Goal: Information Seeking & Learning: Learn about a topic

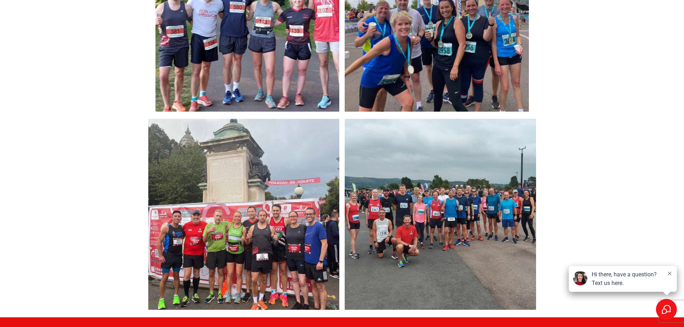
scroll to position [1329, 0]
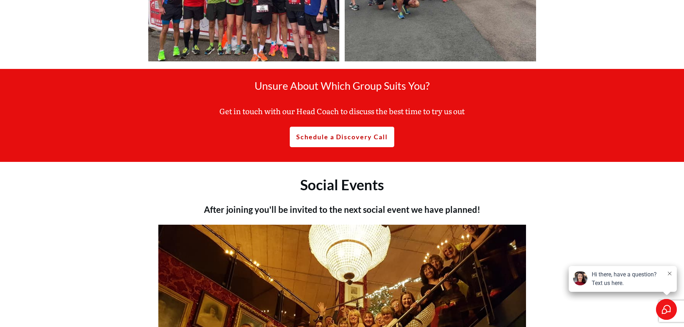
drag, startPoint x: 565, startPoint y: 114, endPoint x: 562, endPoint y: 155, distance: 40.7
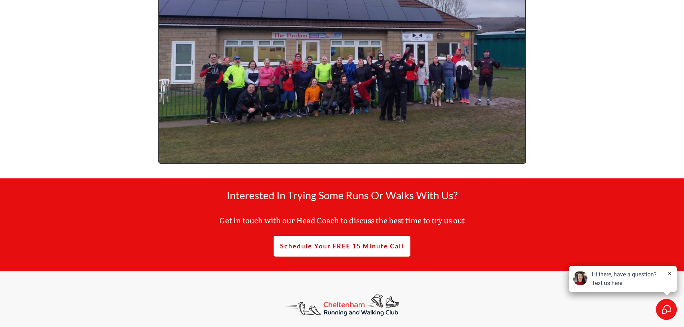
scroll to position [3406, 0]
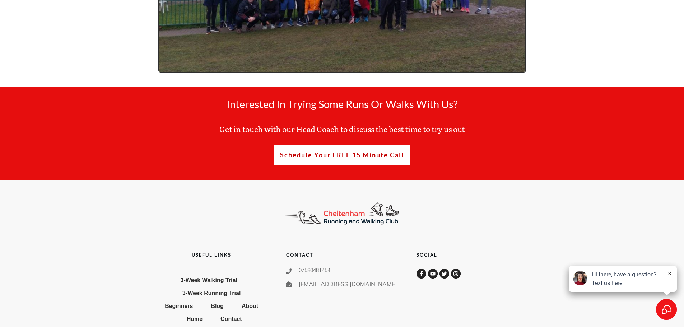
drag, startPoint x: 569, startPoint y: 210, endPoint x: 567, endPoint y: 225, distance: 15.3
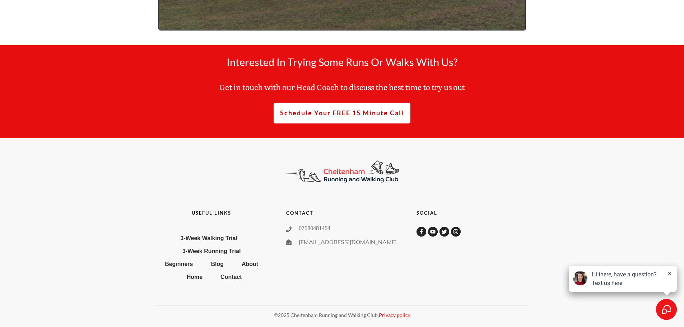
drag, startPoint x: 568, startPoint y: 198, endPoint x: 551, endPoint y: 247, distance: 52.3
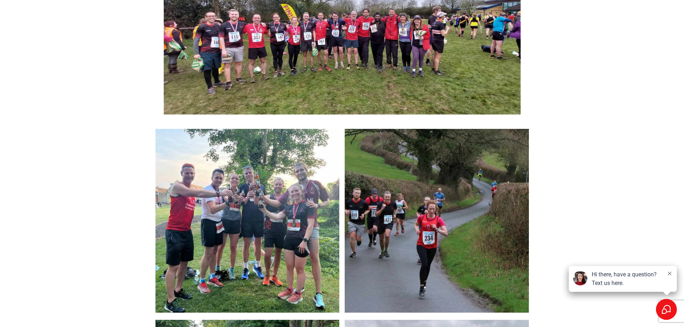
scroll to position [0, 0]
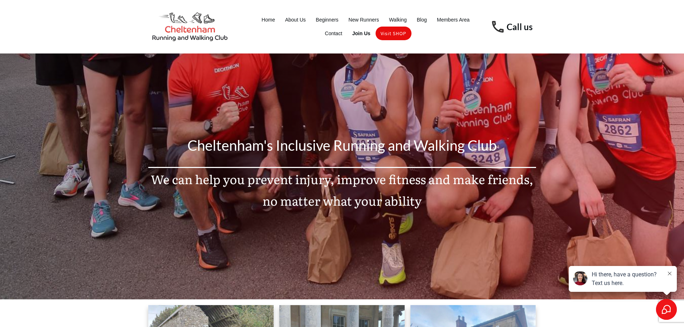
drag, startPoint x: 542, startPoint y: 202, endPoint x: 538, endPoint y: 119, distance: 83.4
click at [300, 18] on span "About Us" at bounding box center [295, 20] width 21 height 10
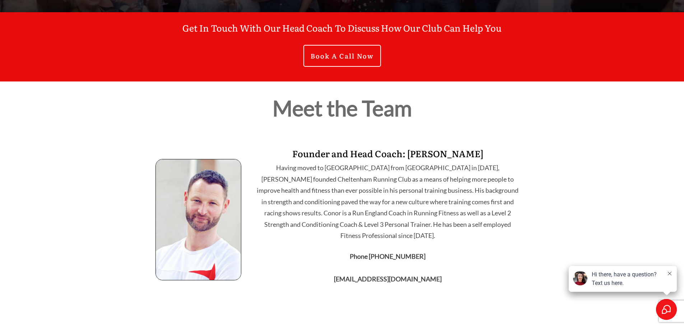
scroll to position [216, 0]
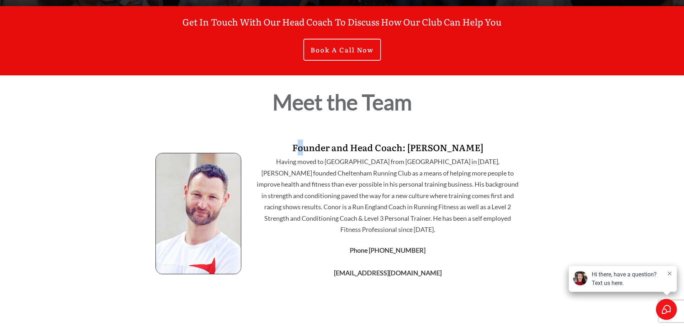
click at [310, 149] on p "Founder and Head Coach: Conor Graham" at bounding box center [387, 148] width 267 height 16
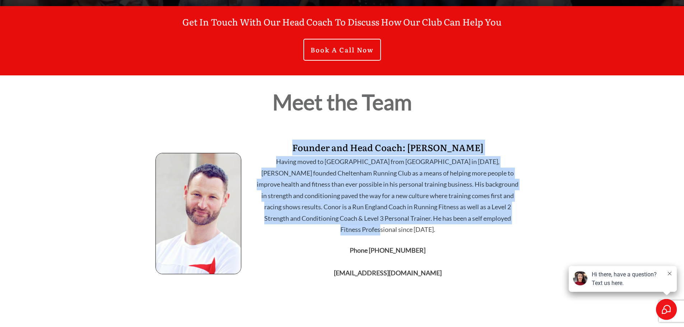
drag, startPoint x: 300, startPoint y: 148, endPoint x: 509, endPoint y: 218, distance: 221.3
click at [509, 218] on div "Founder and Head Coach: Conor Graham Having moved to Cheltenham from New Zealan…" at bounding box center [388, 213] width 268 height 148
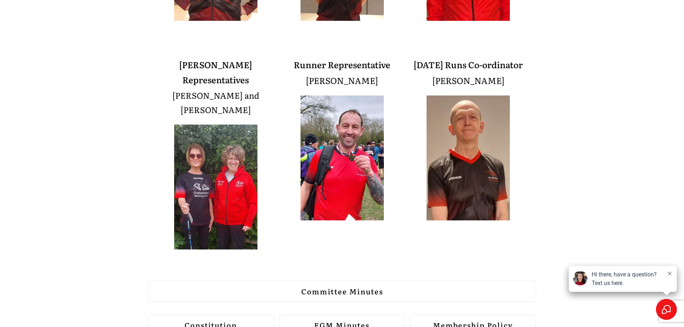
scroll to position [719, 0]
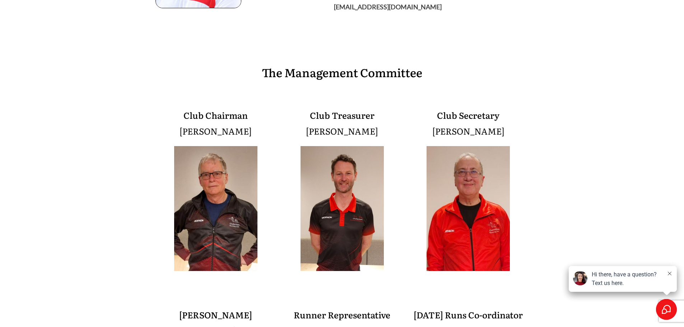
drag, startPoint x: 543, startPoint y: 202, endPoint x: 567, endPoint y: 177, distance: 34.1
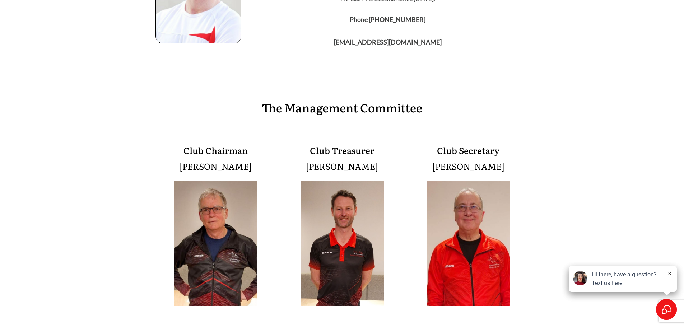
drag, startPoint x: 566, startPoint y: 184, endPoint x: 566, endPoint y: 170, distance: 13.7
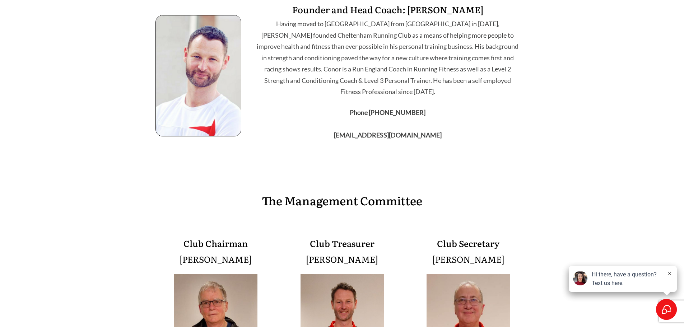
drag, startPoint x: 571, startPoint y: 185, endPoint x: 576, endPoint y: 133, distance: 52.7
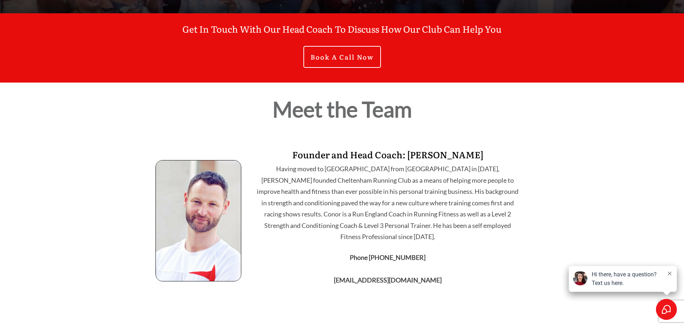
scroll to position [0, 0]
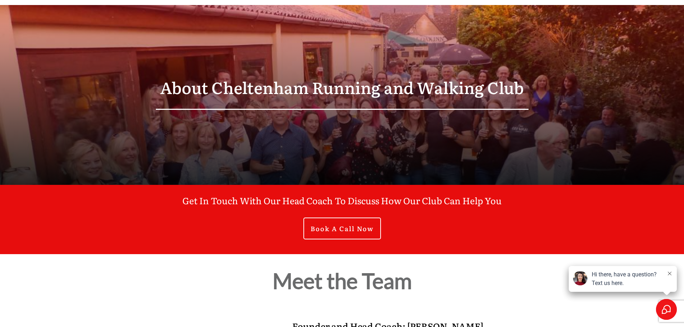
drag, startPoint x: 568, startPoint y: 232, endPoint x: 566, endPoint y: 164, distance: 68.3
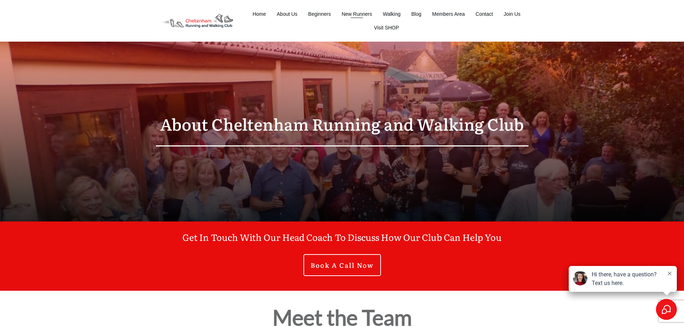
click at [355, 15] on span "New Runners" at bounding box center [357, 14] width 31 height 10
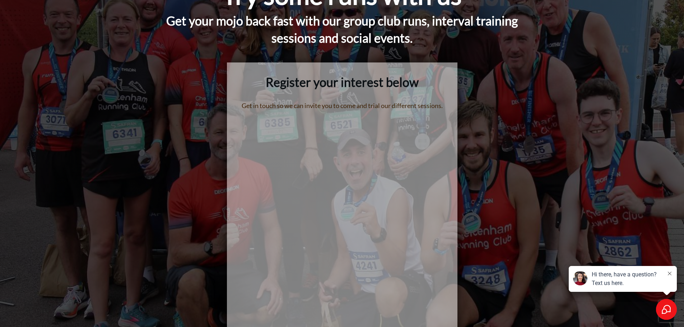
scroll to position [91, 0]
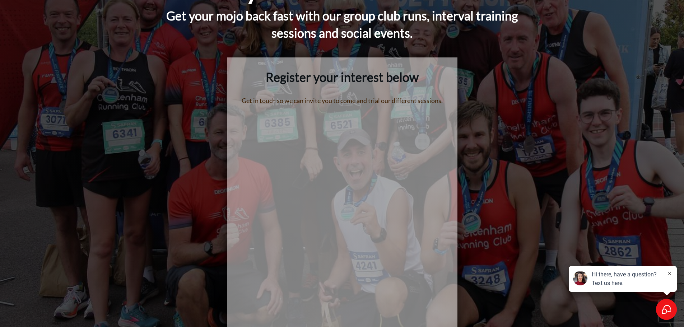
drag, startPoint x: 245, startPoint y: 79, endPoint x: 211, endPoint y: 94, distance: 37.8
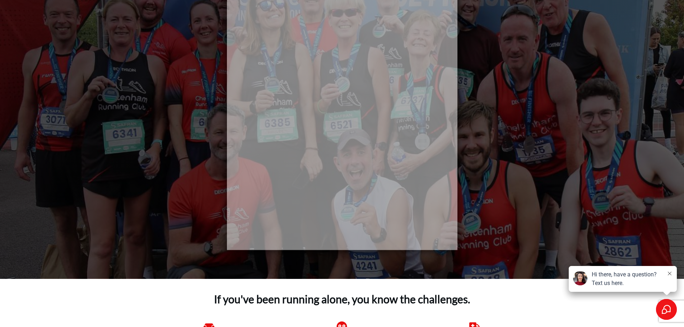
drag, startPoint x: 207, startPoint y: 82, endPoint x: 208, endPoint y: 121, distance: 38.5
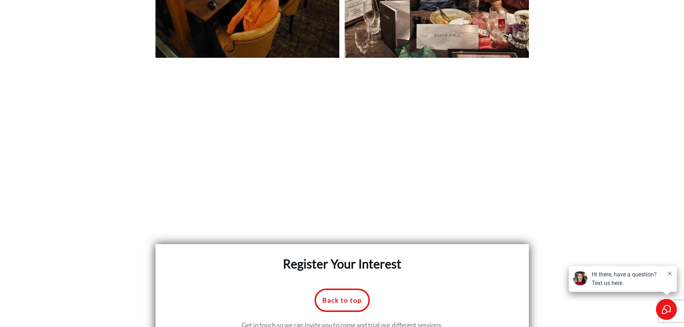
scroll to position [3299, 0]
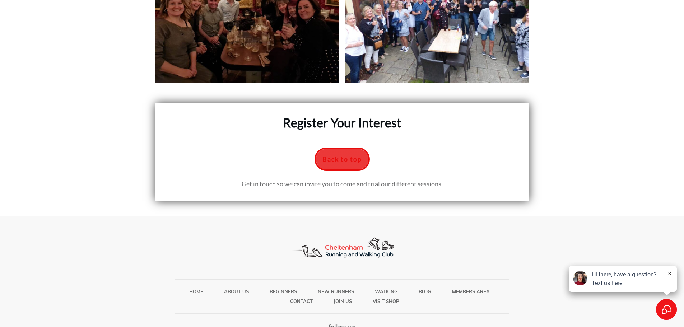
click at [334, 148] on link "Back to top" at bounding box center [342, 160] width 55 height 24
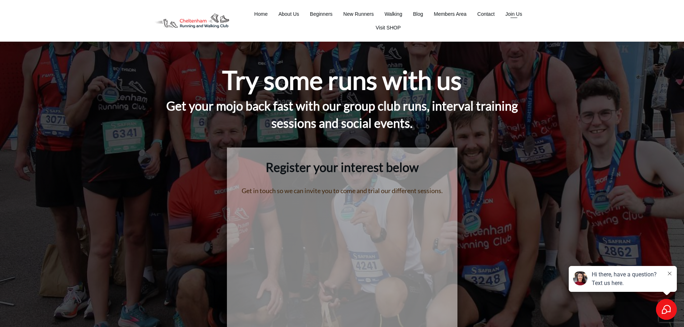
click at [511, 15] on span "Join Us" at bounding box center [514, 14] width 17 height 10
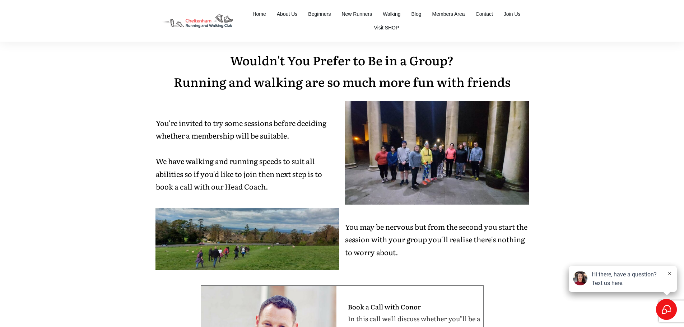
drag, startPoint x: 102, startPoint y: 193, endPoint x: 114, endPoint y: 55, distance: 138.1
drag, startPoint x: 127, startPoint y: 141, endPoint x: 134, endPoint y: 83, distance: 57.9
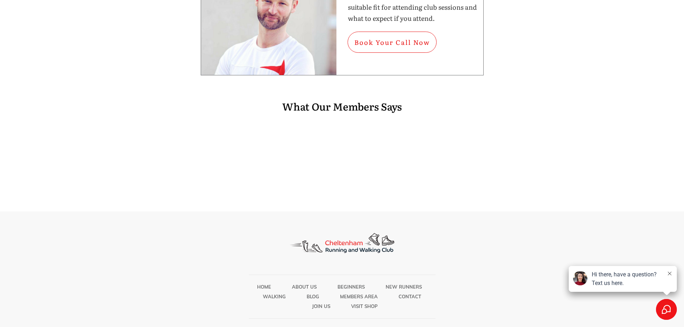
scroll to position [161, 0]
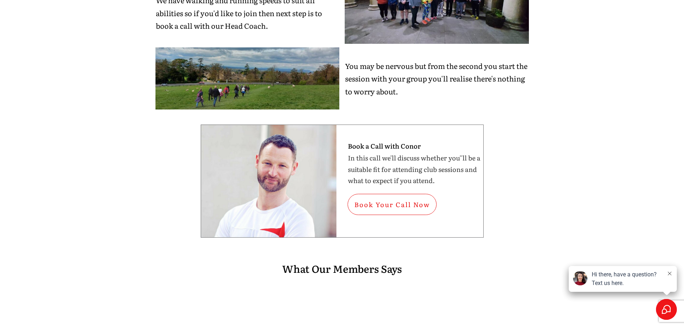
drag, startPoint x: 91, startPoint y: 192, endPoint x: 121, endPoint y: 59, distance: 137.0
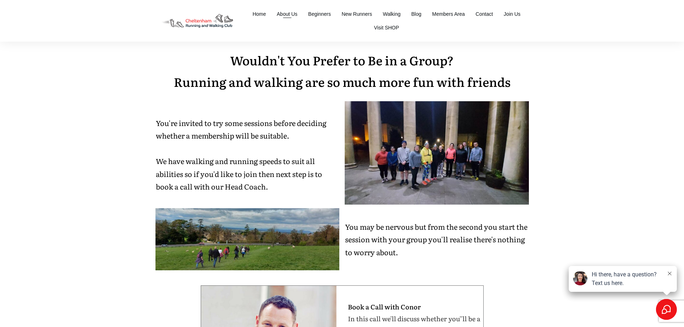
click at [287, 15] on span "About Us" at bounding box center [287, 14] width 21 height 10
click at [459, 16] on span "Members Area" at bounding box center [449, 14] width 33 height 10
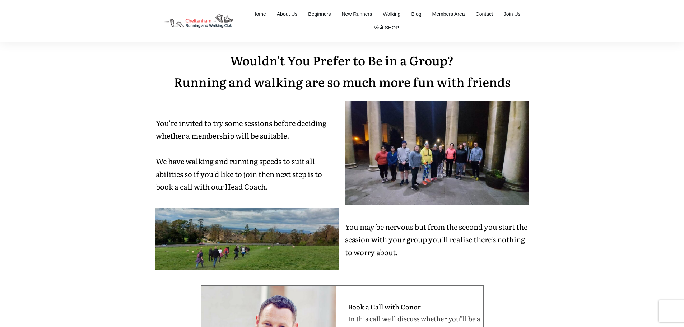
click at [481, 16] on span "Contact" at bounding box center [484, 14] width 17 height 10
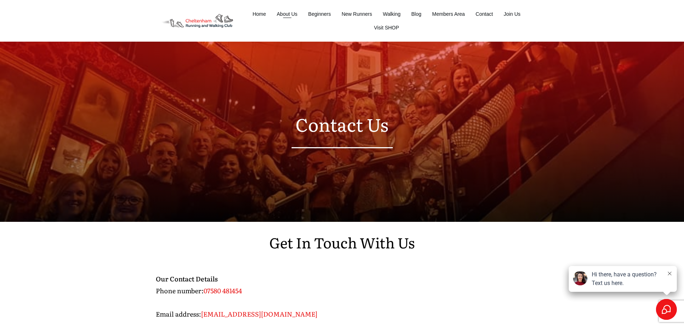
click at [288, 12] on span "About Us" at bounding box center [287, 14] width 21 height 10
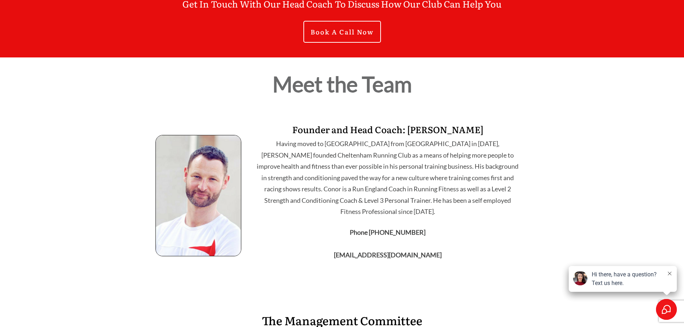
scroll to position [251, 0]
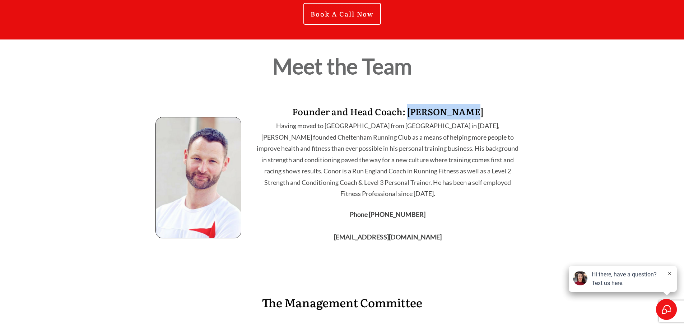
drag, startPoint x: 450, startPoint y: 112, endPoint x: 476, endPoint y: 116, distance: 26.5
click at [476, 116] on p "Founder and Head Coach: Conor Graham" at bounding box center [387, 112] width 267 height 16
copy p "Conor Graham"
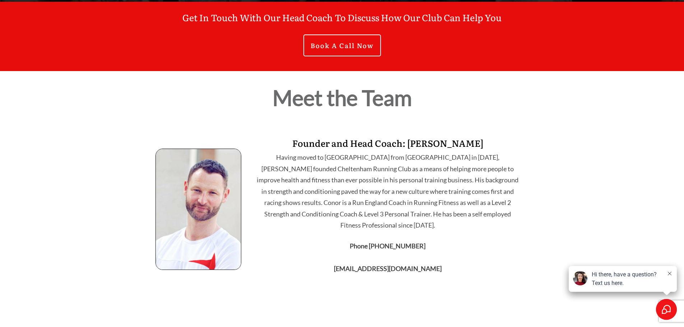
scroll to position [0, 0]
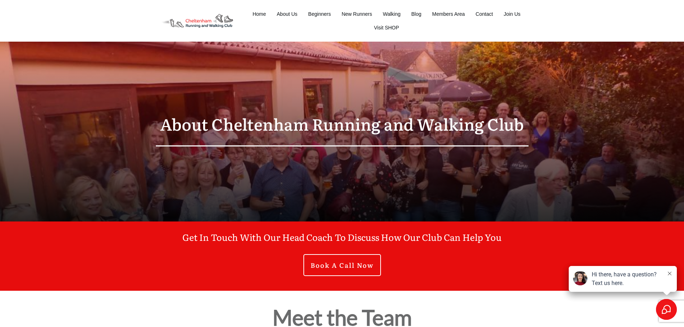
drag, startPoint x: 133, startPoint y: 160, endPoint x: 142, endPoint y: 59, distance: 101.0
click at [263, 15] on span "Home" at bounding box center [259, 14] width 13 height 10
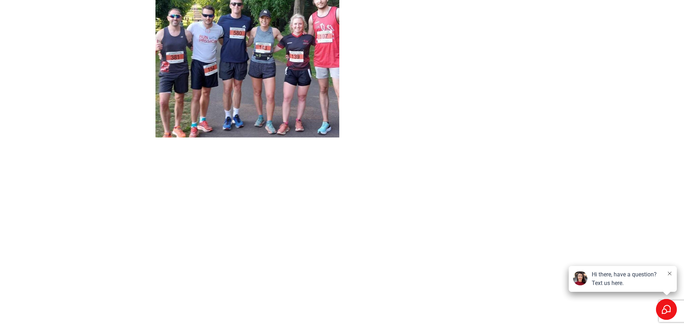
scroll to position [1221, 0]
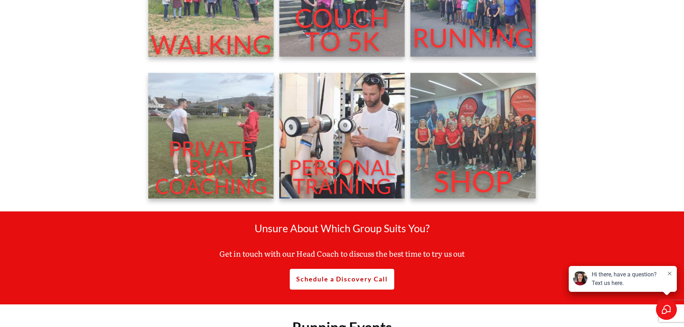
drag, startPoint x: 550, startPoint y: 257, endPoint x: 560, endPoint y: 177, distance: 79.7
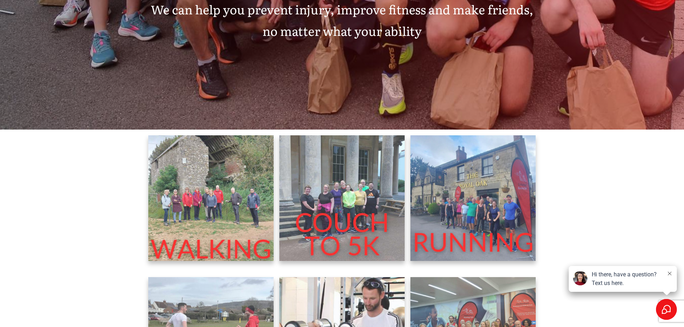
scroll to position [278, 0]
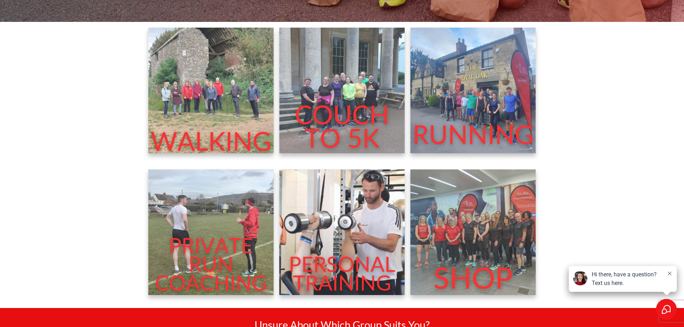
click at [508, 129] on img at bounding box center [474, 91] width 126 height 126
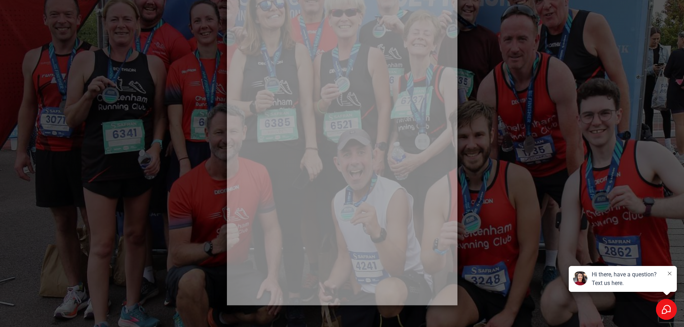
scroll to position [216, 0]
